Goal: Transaction & Acquisition: Register for event/course

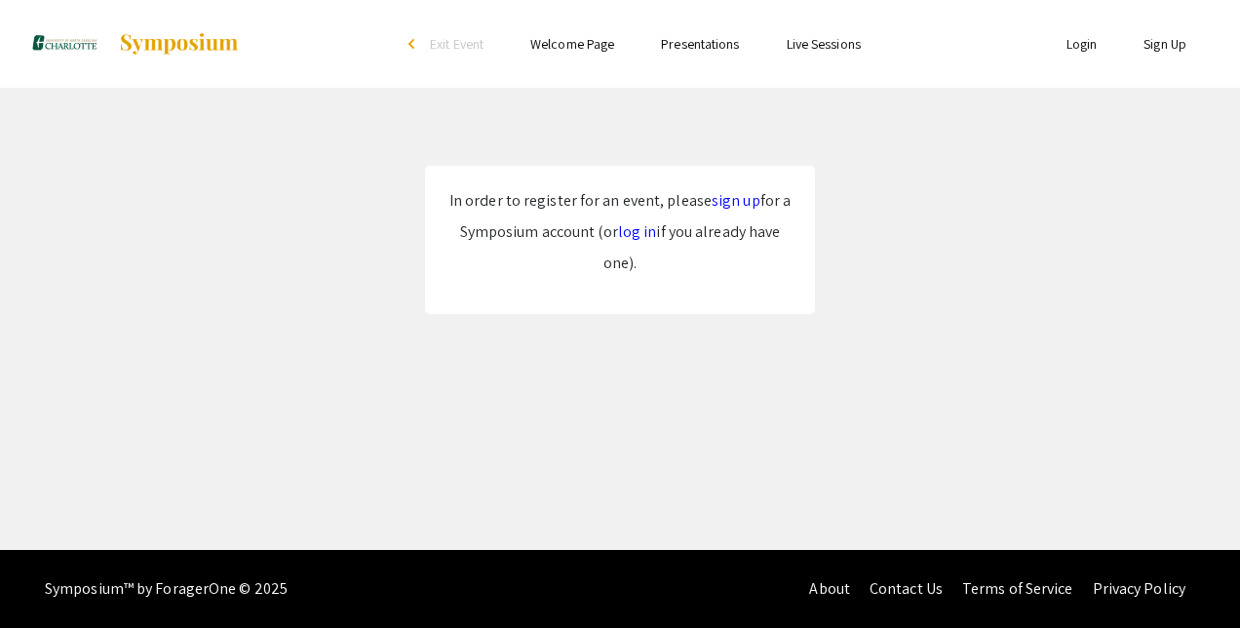
click at [723, 202] on link "sign up" at bounding box center [736, 200] width 49 height 20
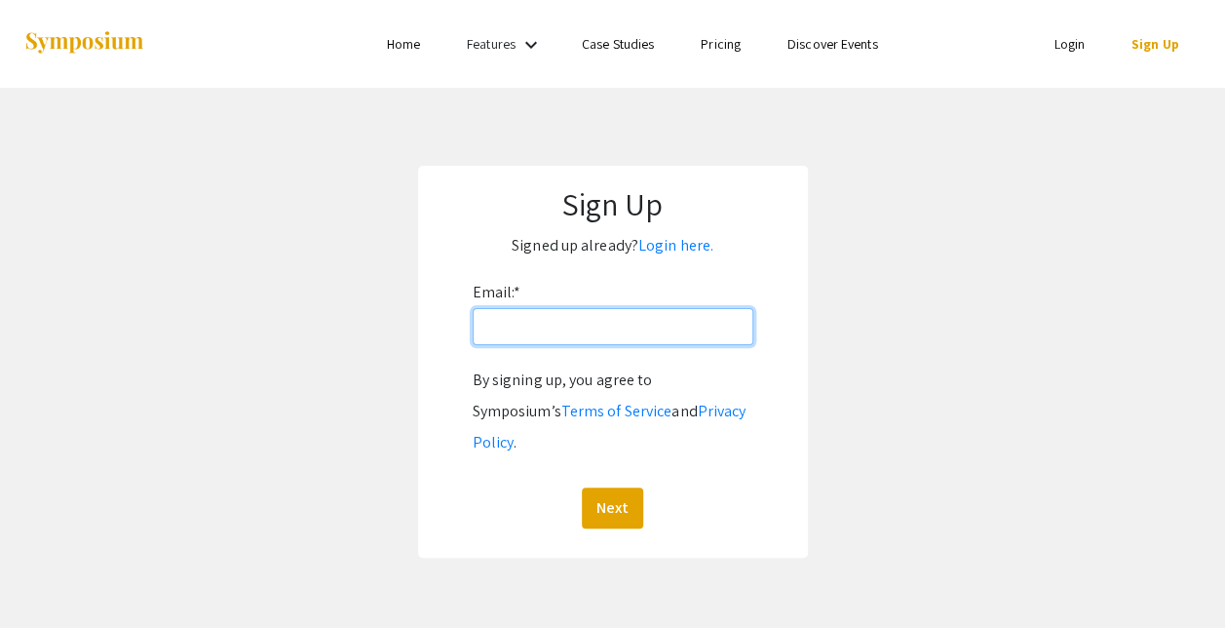
click at [608, 341] on input "Email: *" at bounding box center [613, 326] width 281 height 37
type input "[EMAIL_ADDRESS][DOMAIN_NAME]"
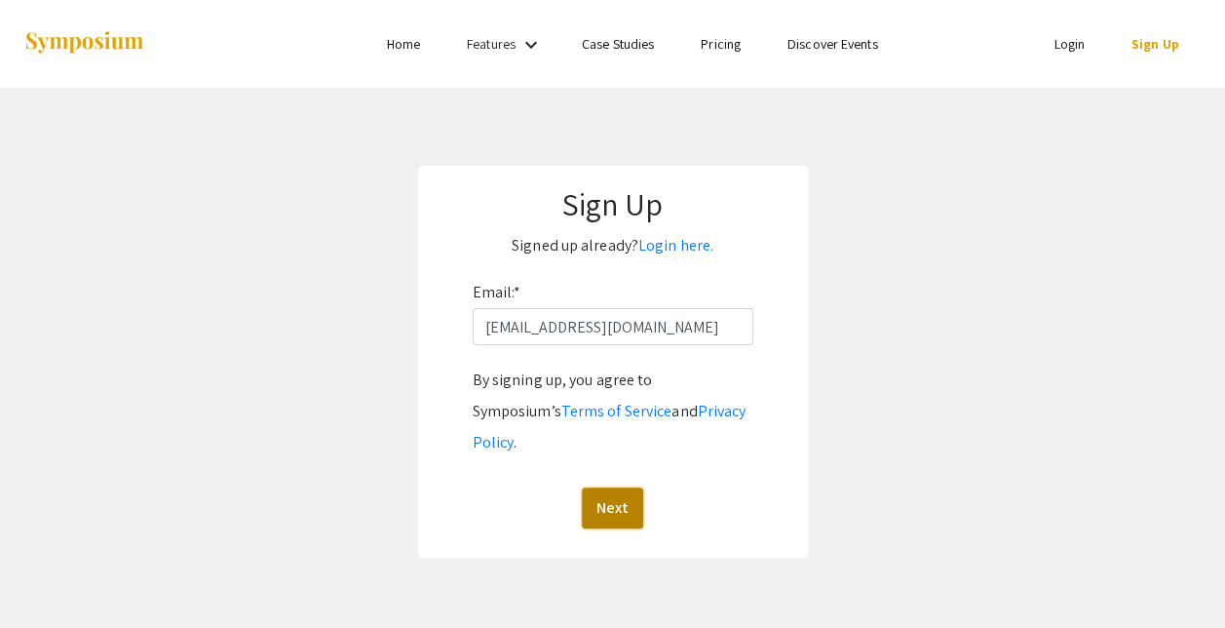
click at [597, 487] on button "Next" at bounding box center [612, 507] width 61 height 41
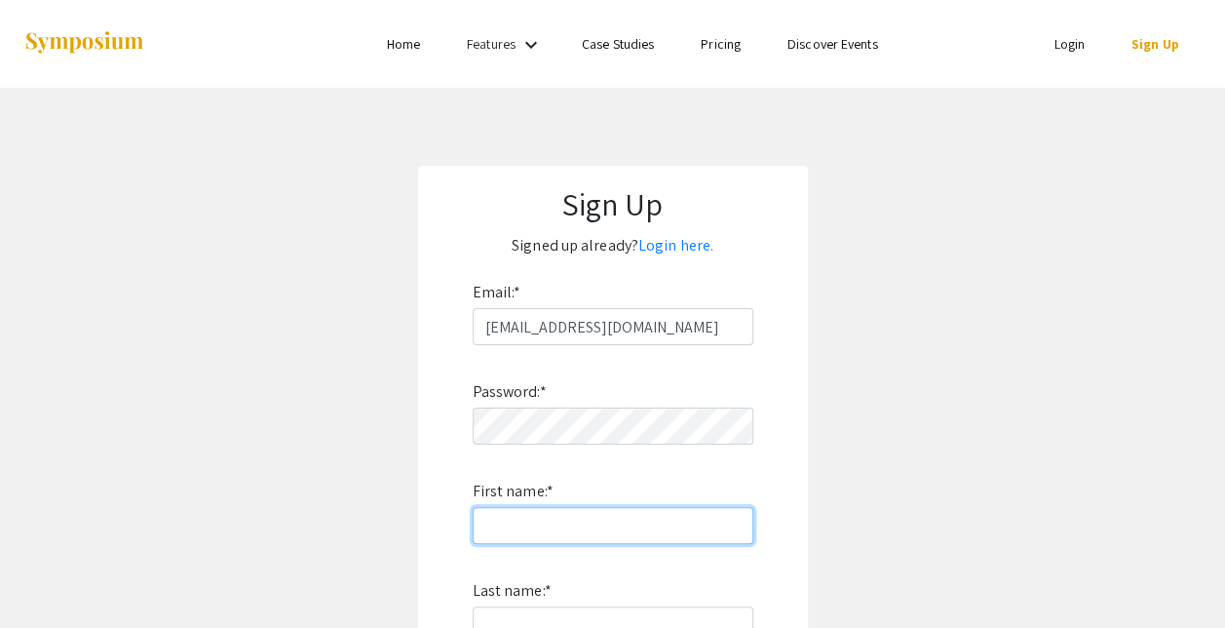
click at [530, 530] on input "First name: *" at bounding box center [613, 525] width 281 height 37
type input "Rokia"
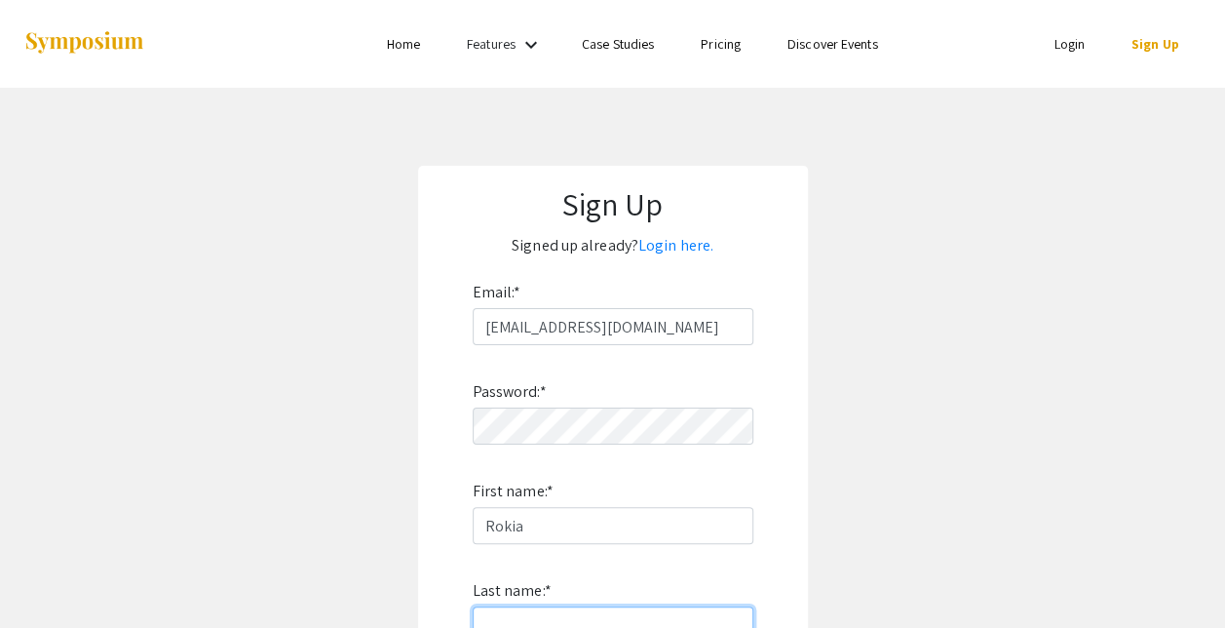
type input "Sissoko"
click at [826, 405] on app-signup "Sign Up Signed up already? Login here. Email: * rsissoko@charlotte.edu Password…" at bounding box center [612, 526] width 1225 height 721
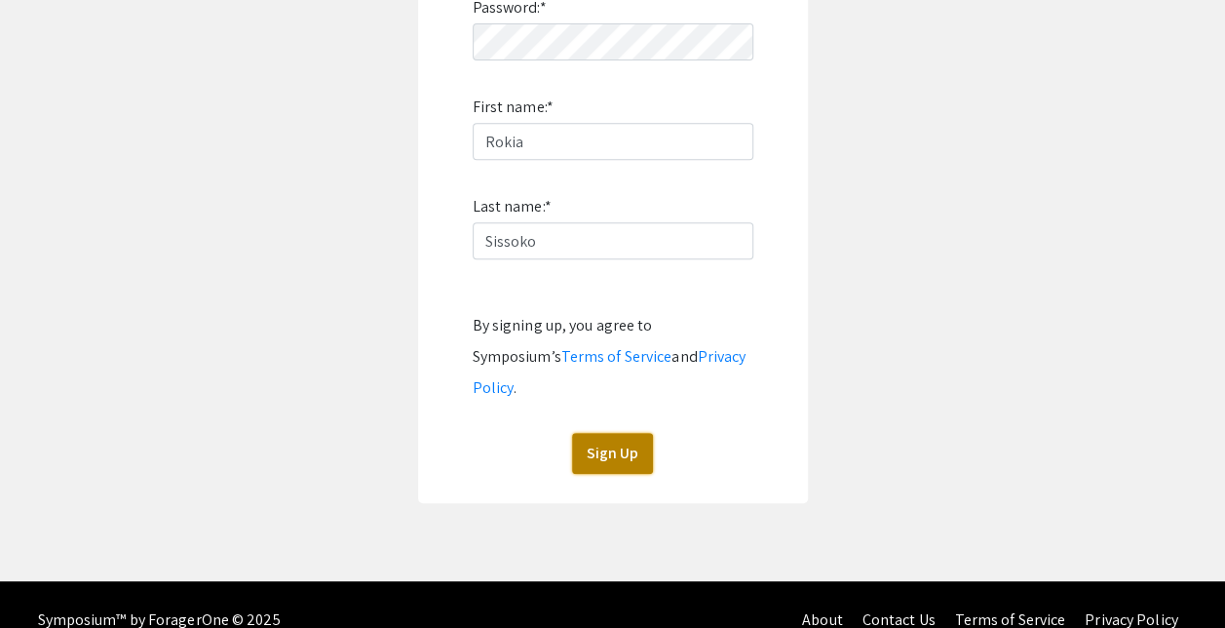
click at [612, 433] on button "Sign Up" at bounding box center [612, 453] width 81 height 41
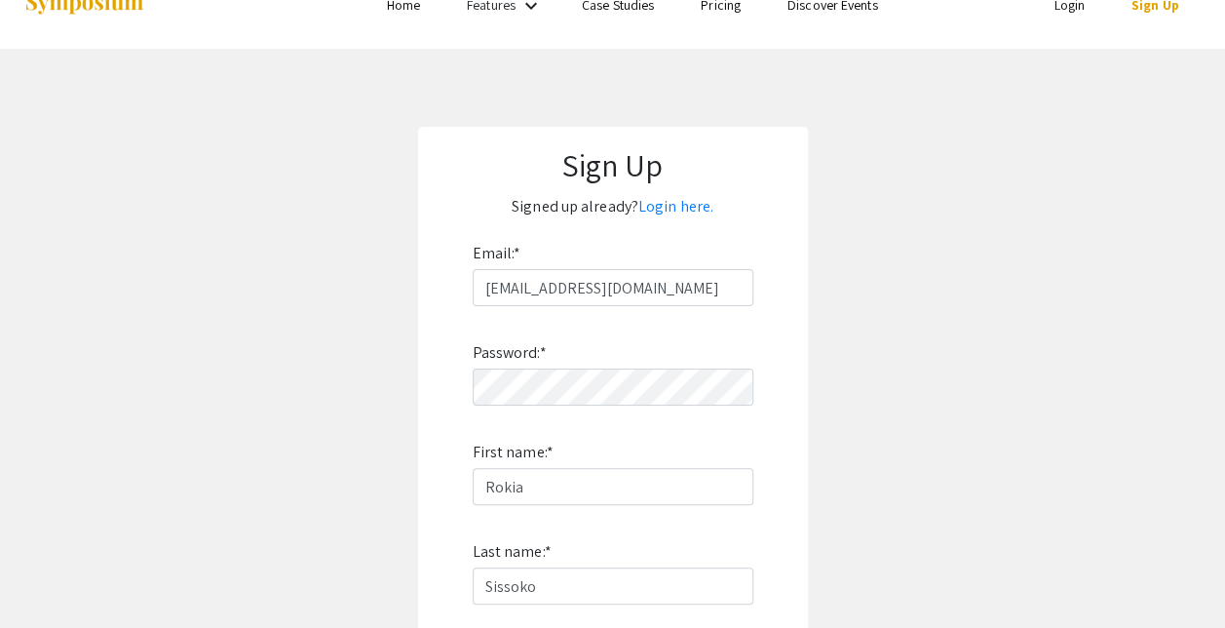
scroll to position [24, 0]
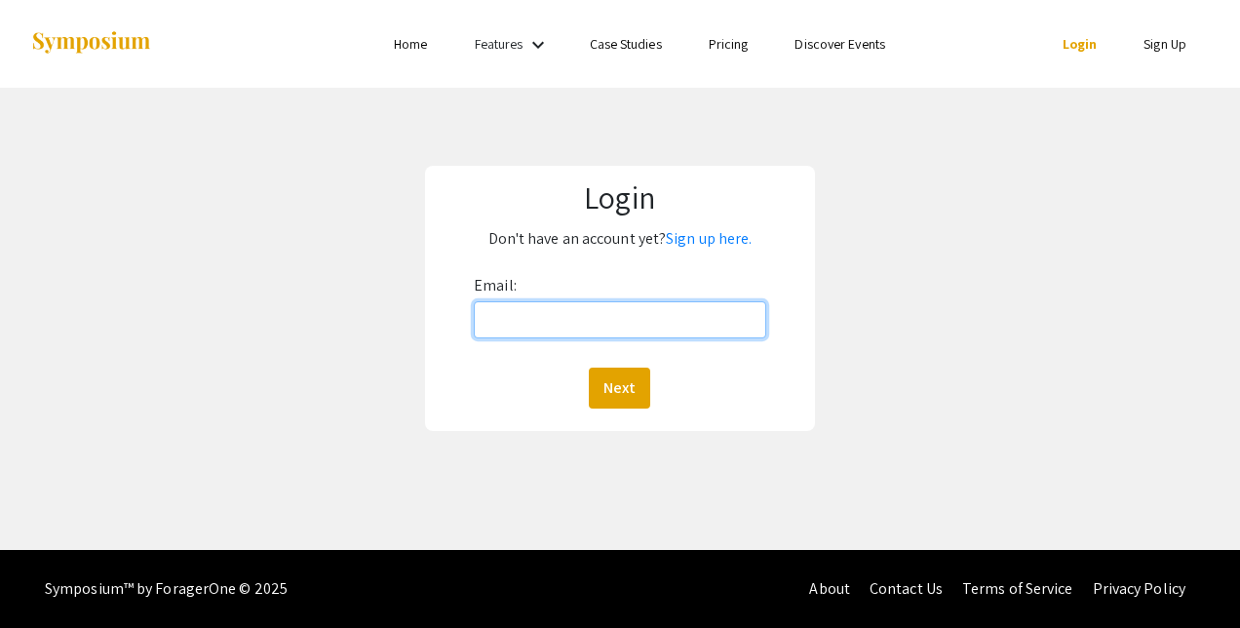
click at [512, 317] on input "Email:" at bounding box center [620, 319] width 292 height 37
type input "[EMAIL_ADDRESS][DOMAIN_NAME]"
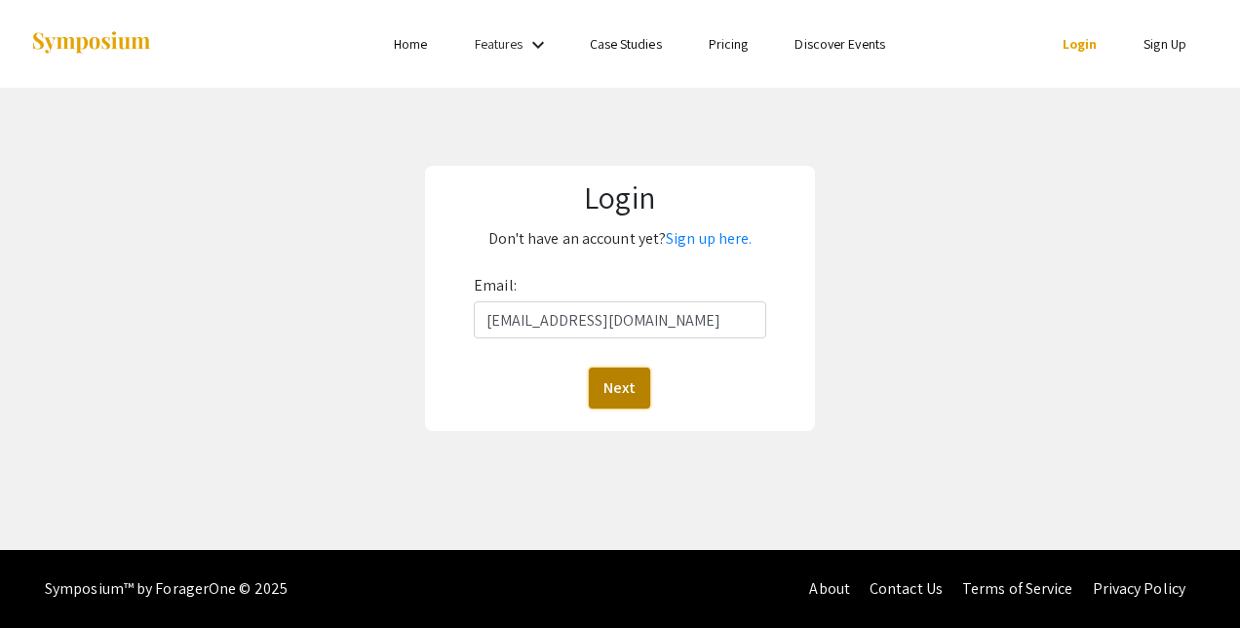
click at [613, 386] on button "Next" at bounding box center [619, 387] width 61 height 41
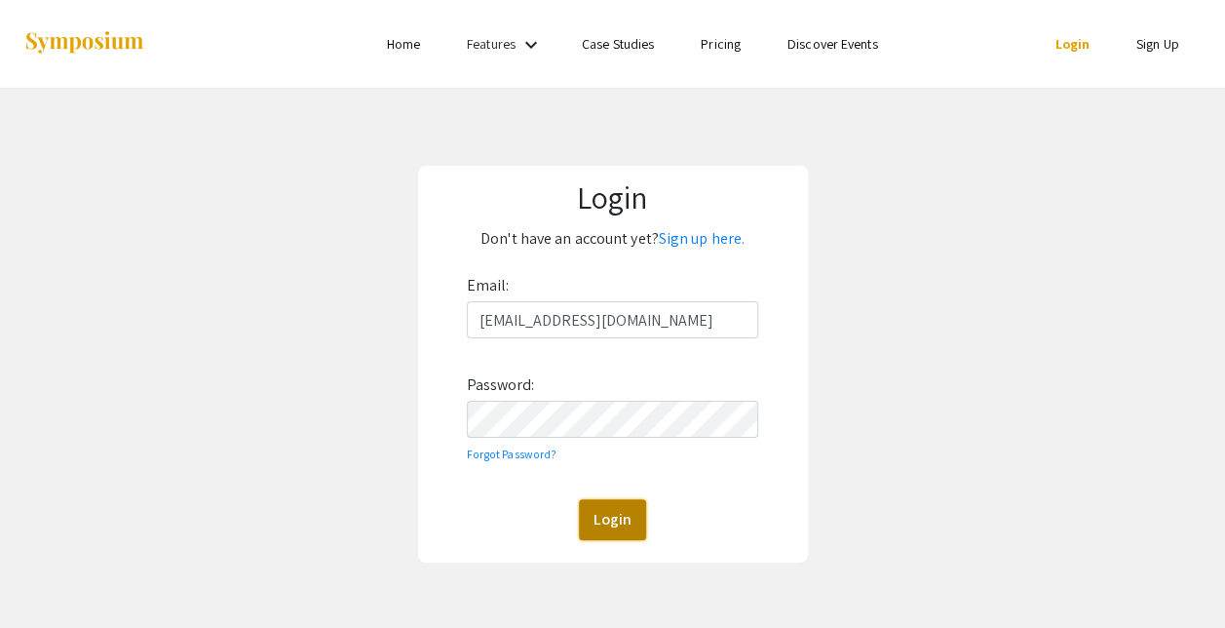
click at [611, 514] on button "Login" at bounding box center [612, 519] width 67 height 41
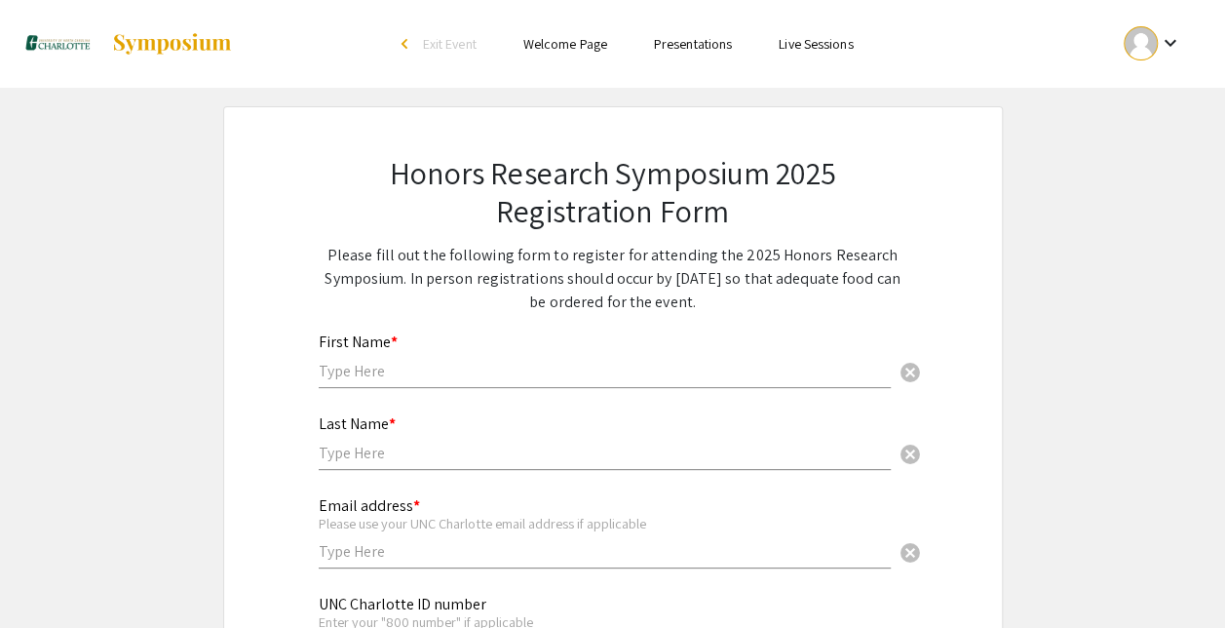
scroll to position [62, 0]
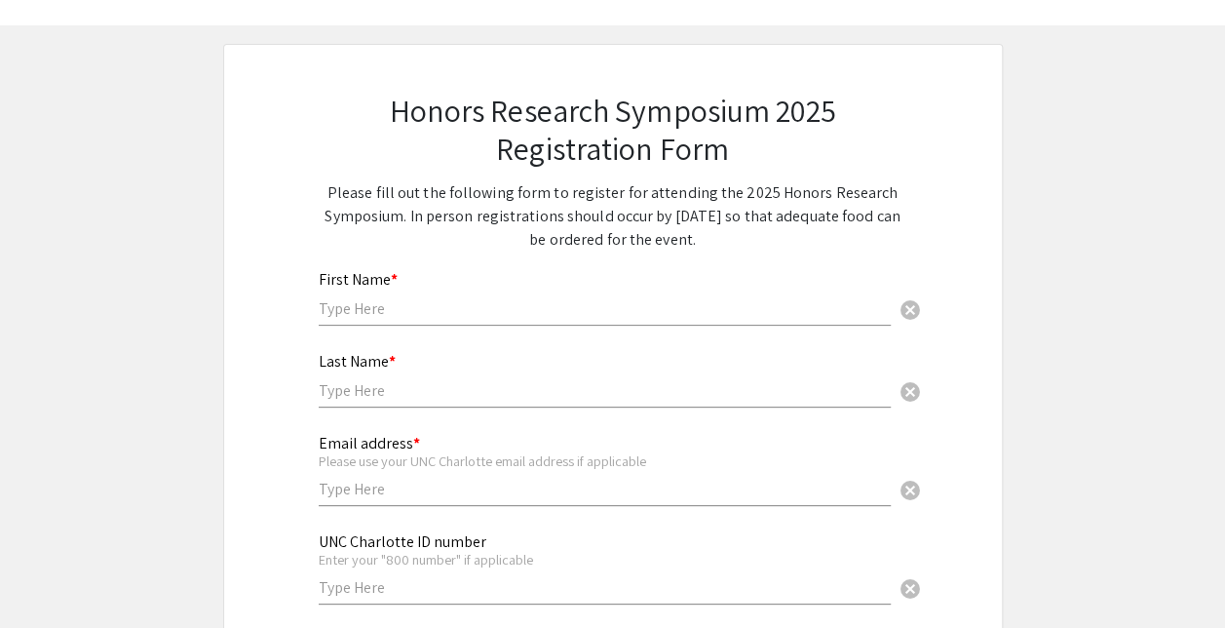
click at [389, 314] on input "text" at bounding box center [605, 308] width 572 height 20
type input "Rokia"
click at [359, 391] on input "text" at bounding box center [605, 390] width 572 height 20
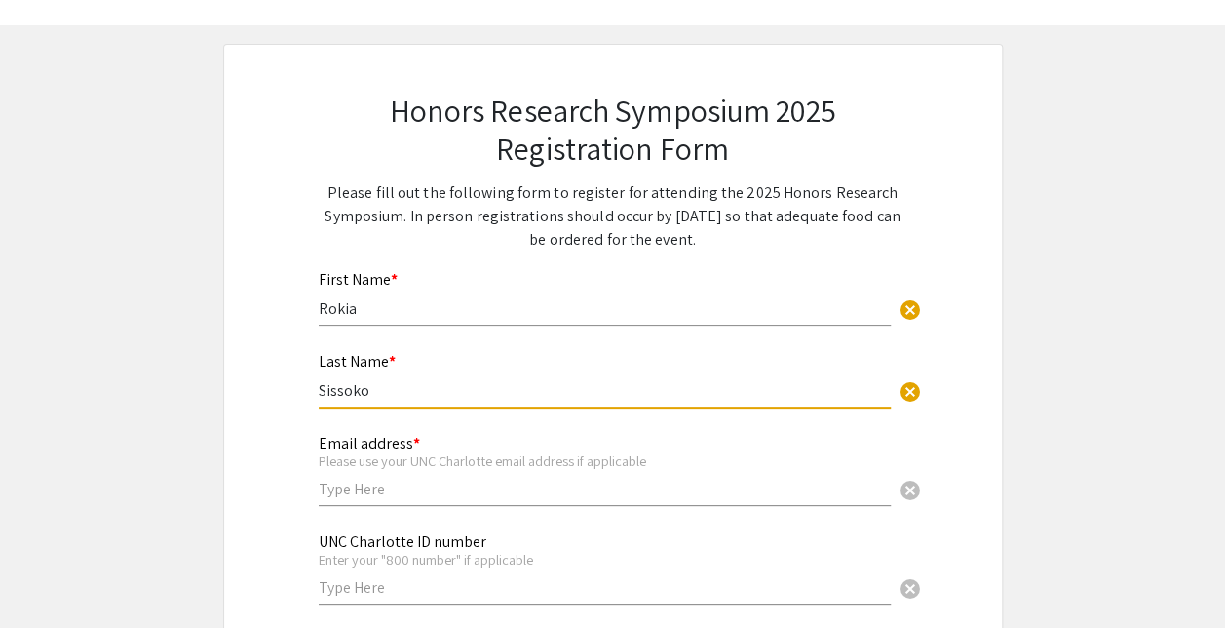
type input "Sissoko"
click at [364, 488] on input "text" at bounding box center [605, 489] width 572 height 20
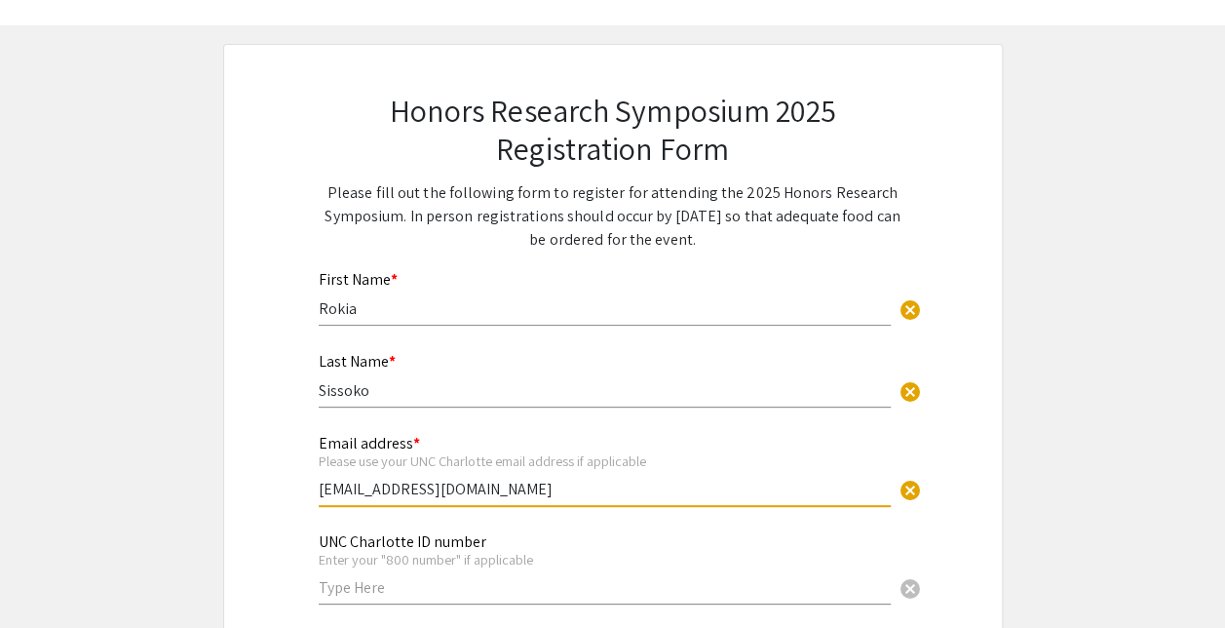
type input "[EMAIL_ADDRESS][DOMAIN_NAME]"
click at [382, 587] on input "text" at bounding box center [605, 587] width 572 height 20
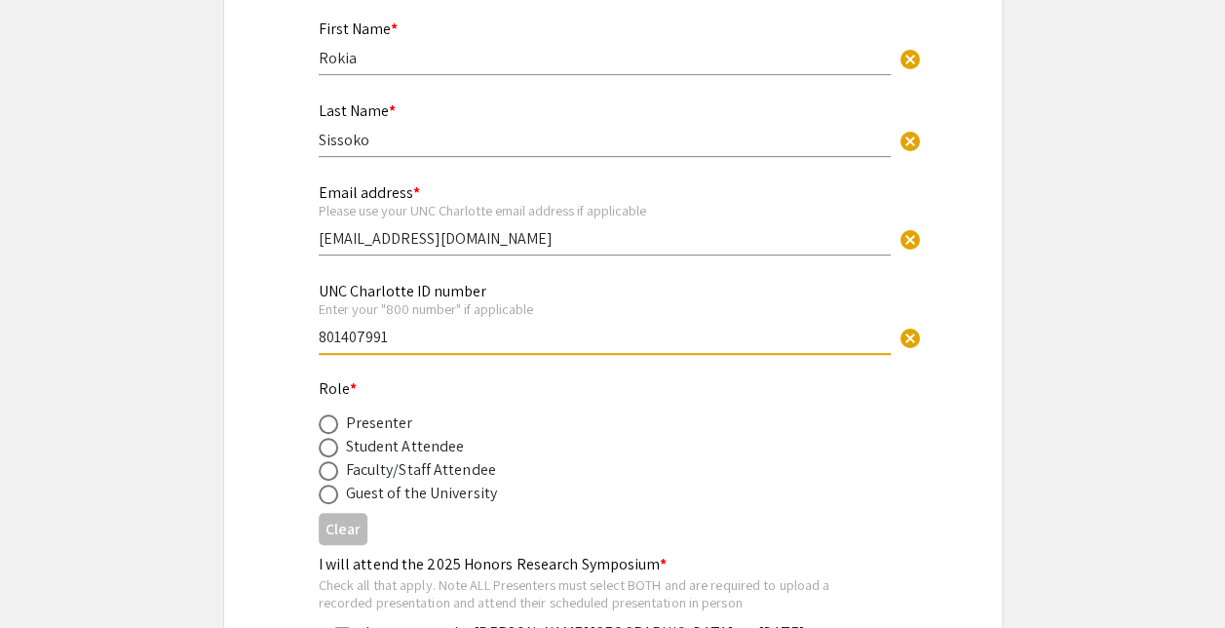
scroll to position [319, 0]
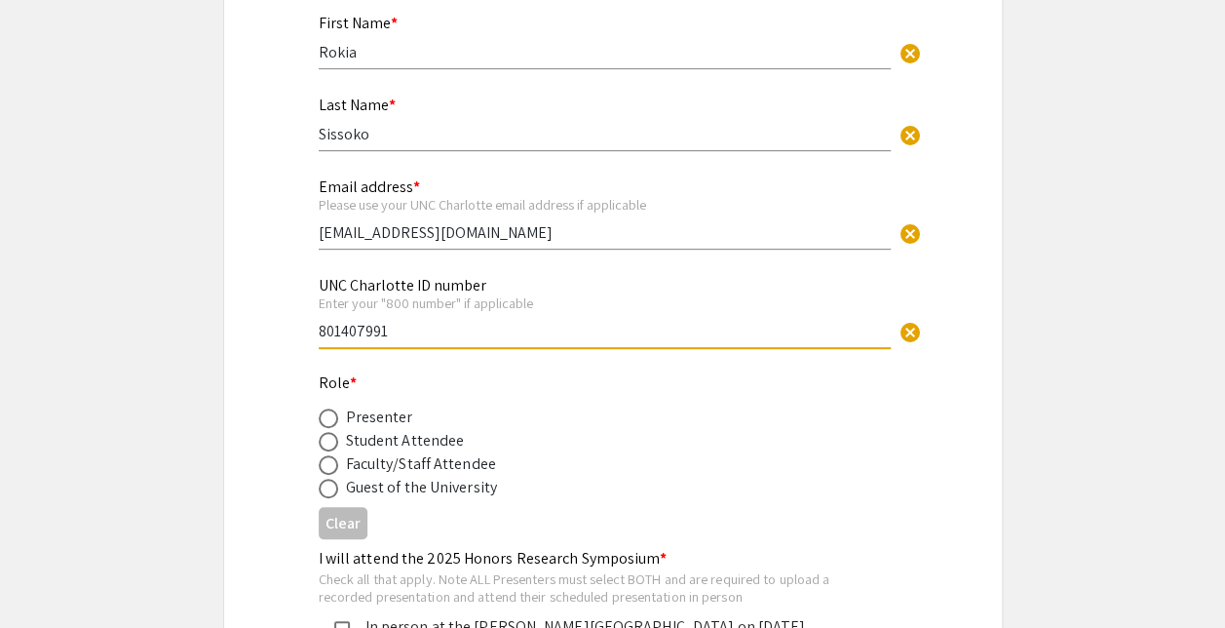
type input "801407991"
click at [324, 415] on span at bounding box center [328, 417] width 19 height 19
click at [324, 415] on input "radio" at bounding box center [328, 417] width 19 height 19
radio input "true"
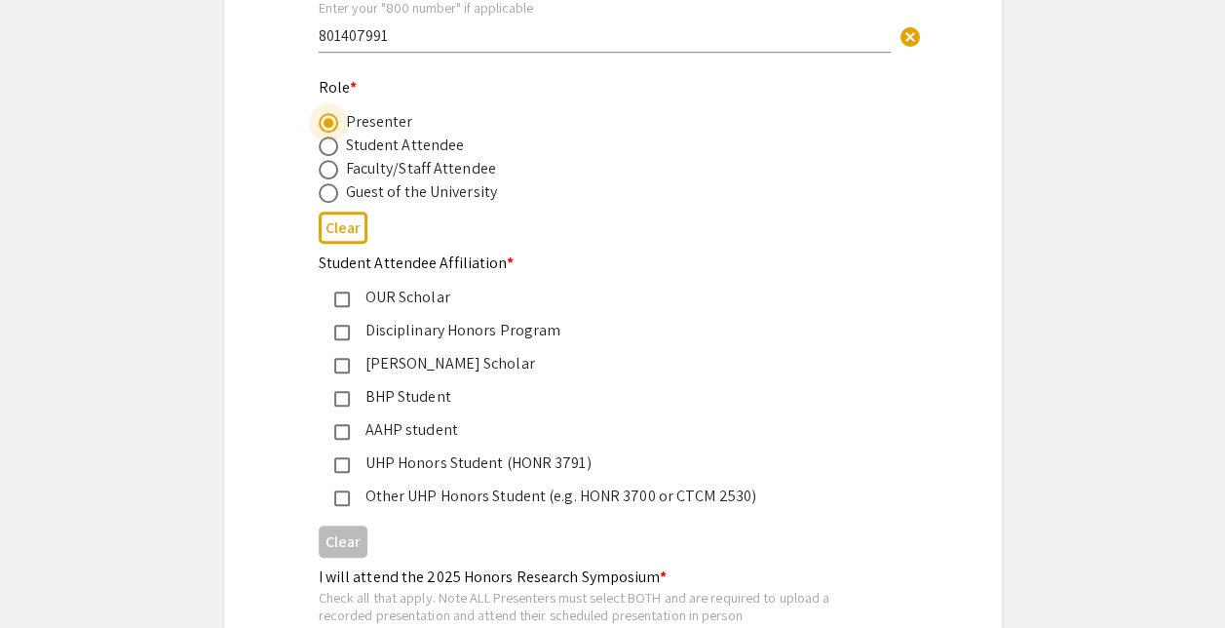
scroll to position [617, 0]
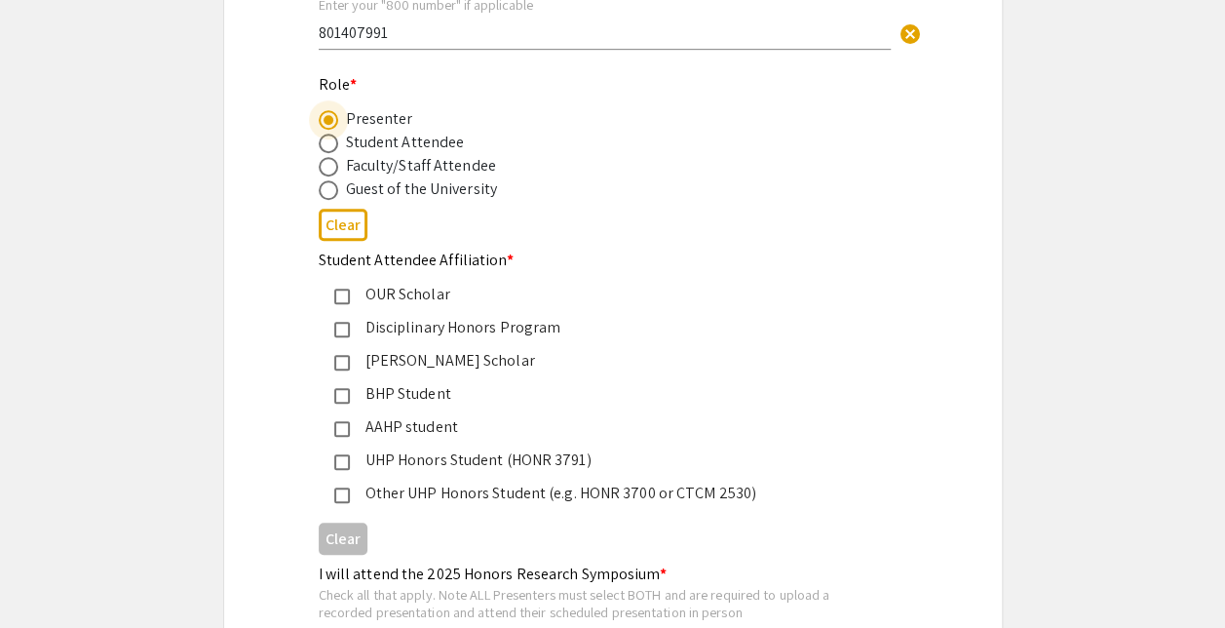
click at [345, 294] on mat-pseudo-checkbox at bounding box center [342, 297] width 16 height 16
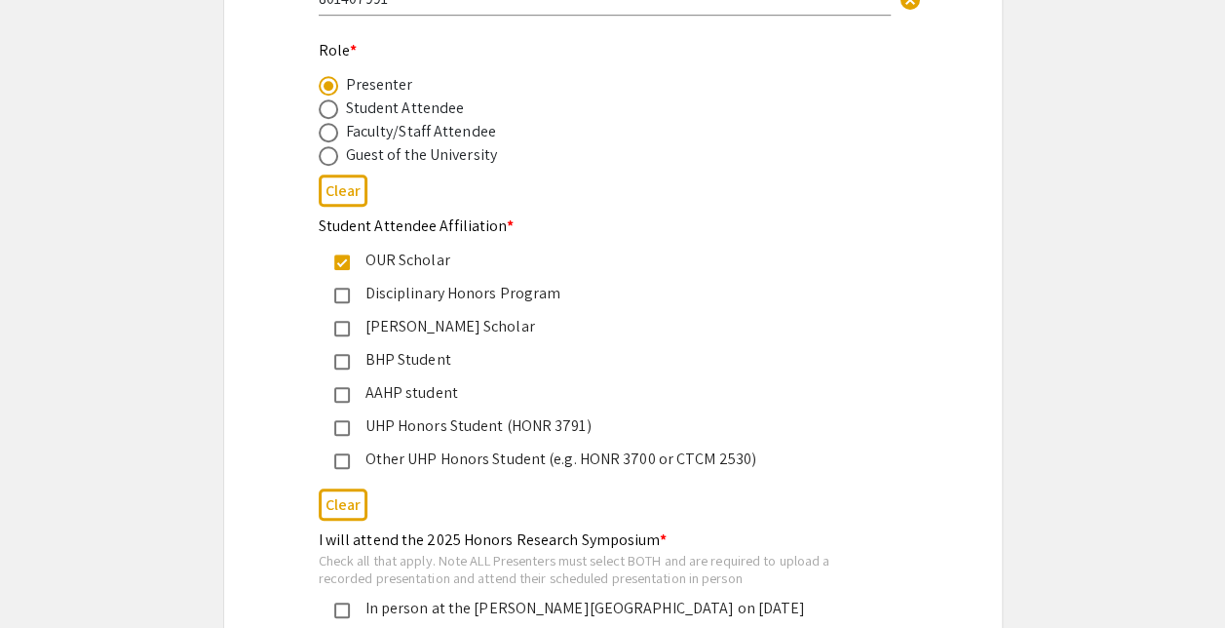
scroll to position [652, 0]
click at [347, 328] on mat-pseudo-checkbox at bounding box center [342, 328] width 16 height 16
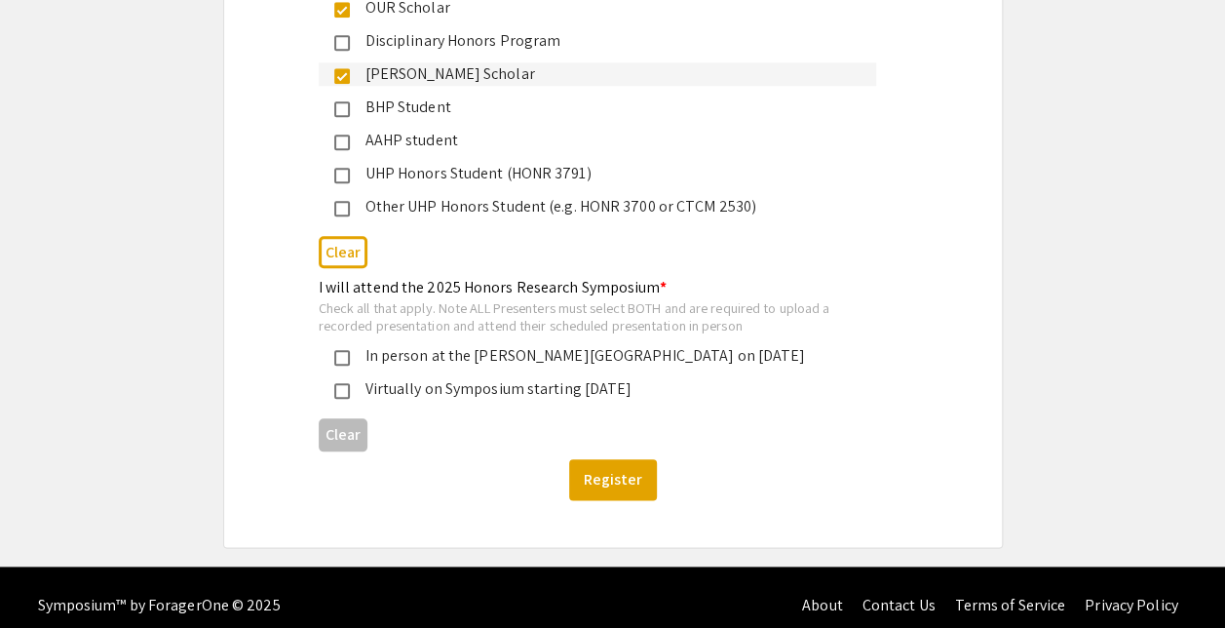
scroll to position [903, 0]
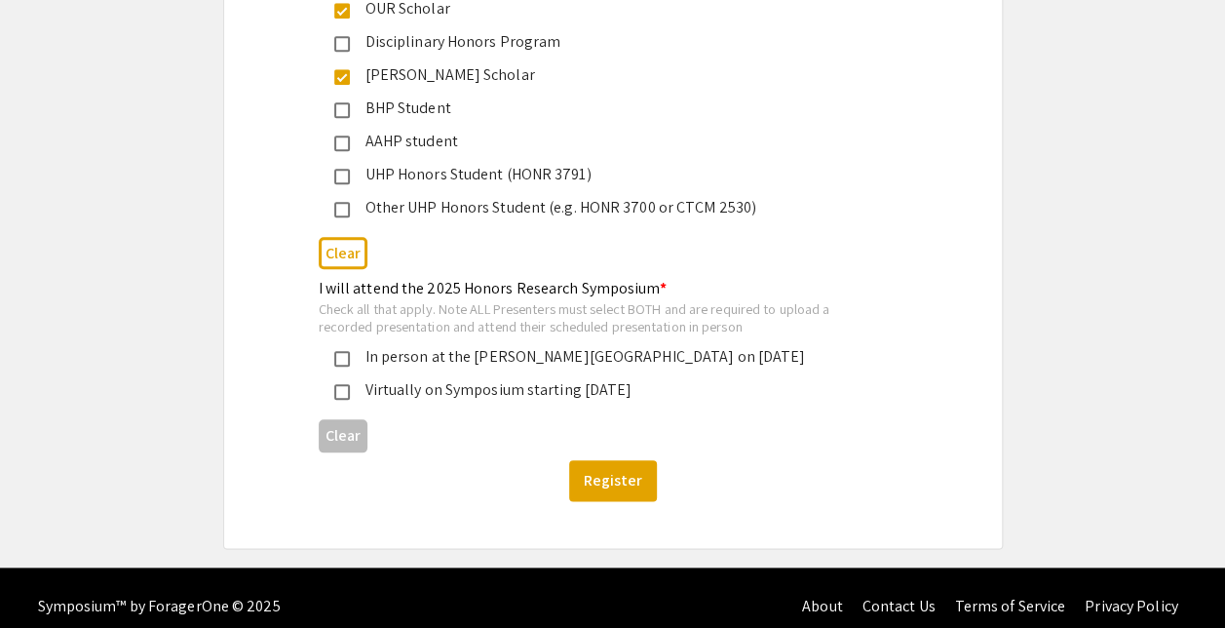
click at [343, 365] on mat-pseudo-checkbox at bounding box center [342, 359] width 16 height 16
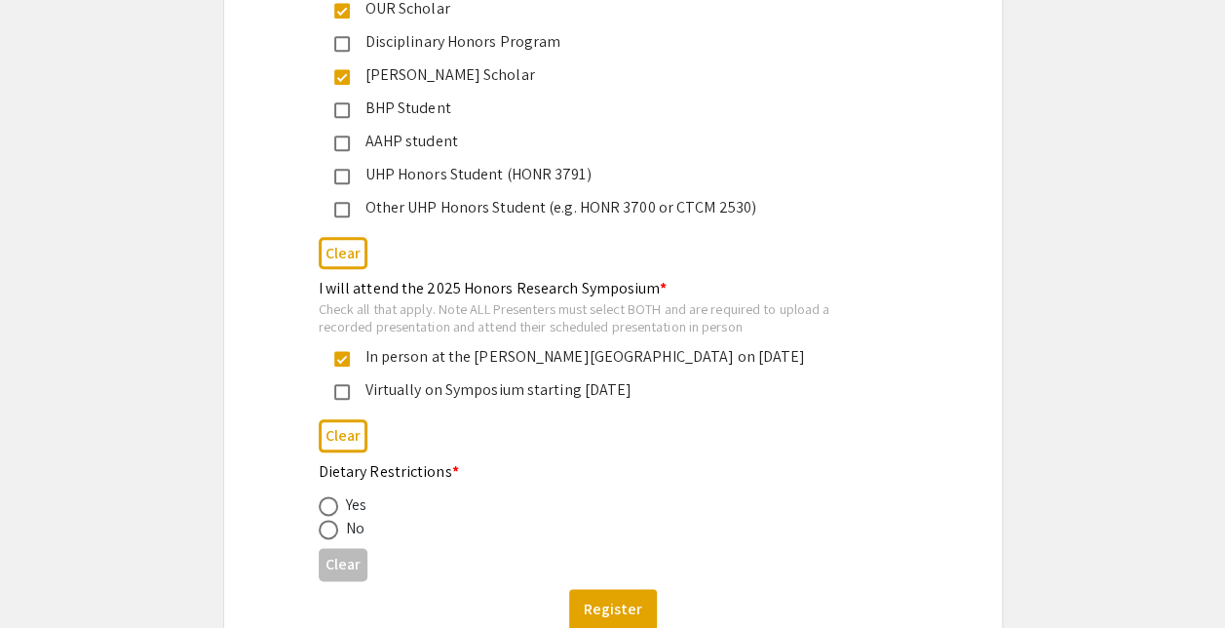
click at [347, 390] on mat-pseudo-checkbox at bounding box center [342, 392] width 16 height 16
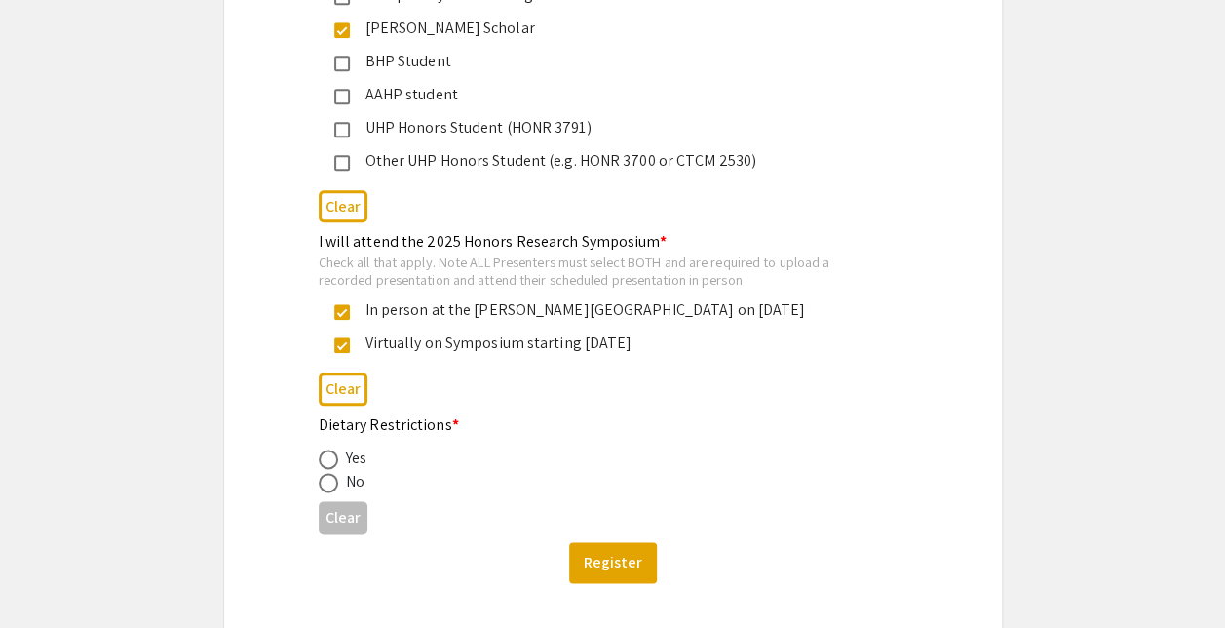
scroll to position [954, 0]
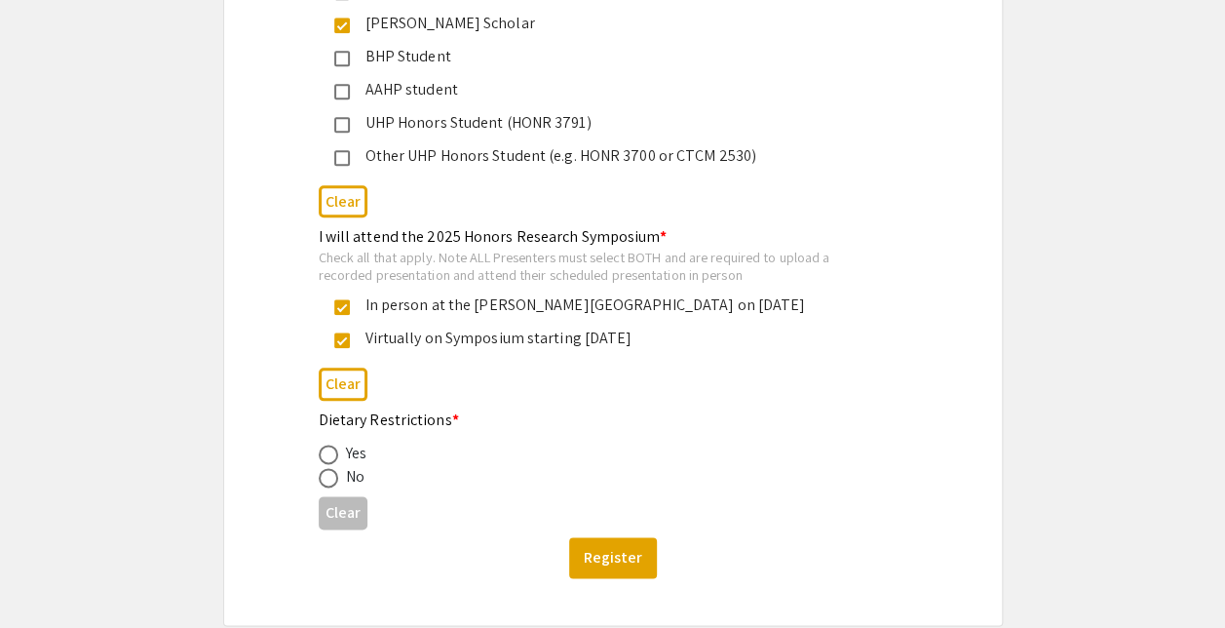
click at [328, 455] on span at bounding box center [328, 453] width 19 height 19
click at [328, 455] on input "radio" at bounding box center [328, 453] width 19 height 19
radio input "true"
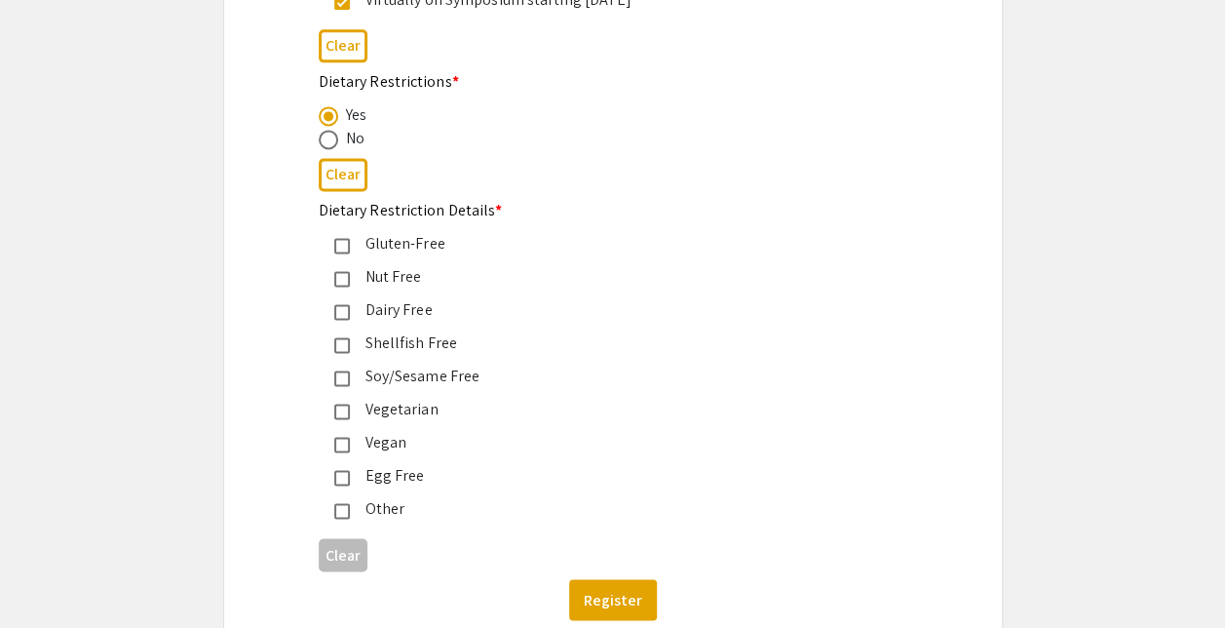
scroll to position [1294, 0]
click at [347, 349] on mat-pseudo-checkbox at bounding box center [342, 343] width 16 height 16
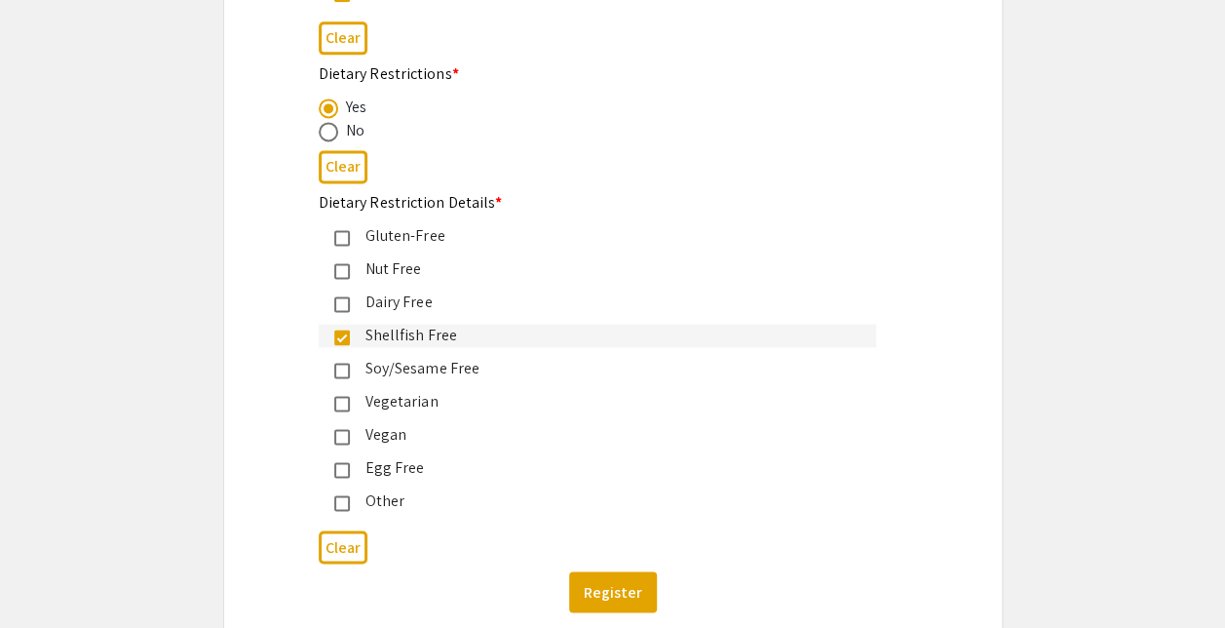
scroll to position [1427, 0]
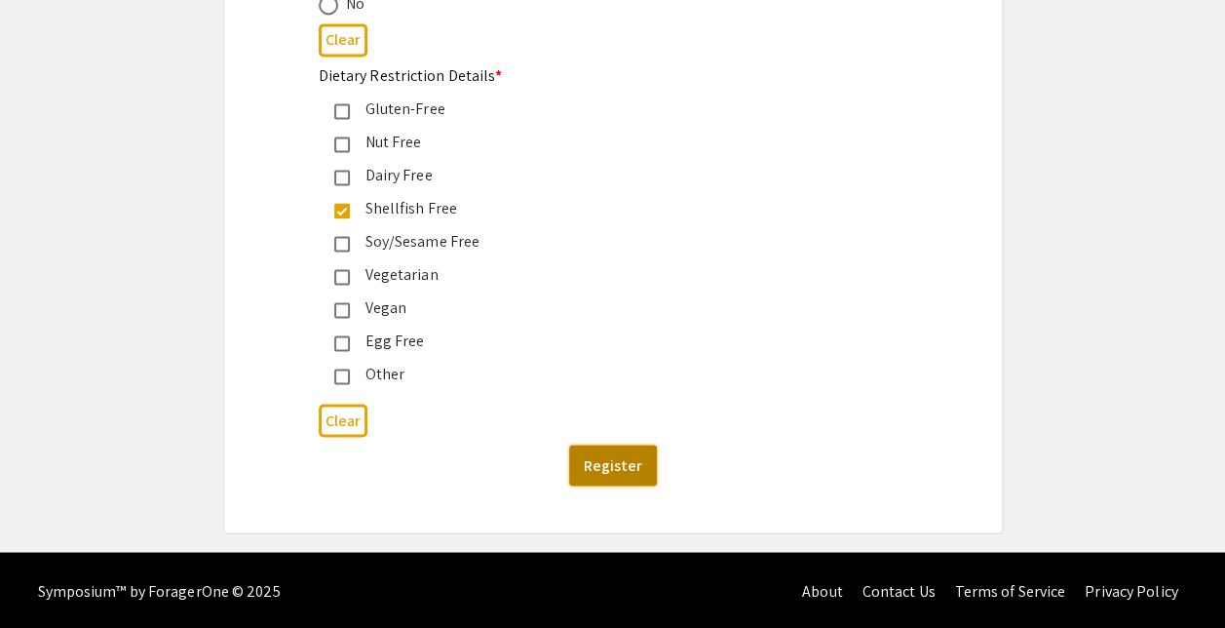
click at [603, 462] on button "Register" at bounding box center [613, 464] width 88 height 41
